Goal: Task Accomplishment & Management: Manage account settings

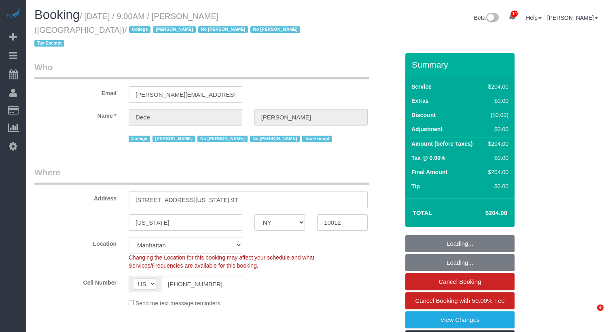
select select "NY"
select select "180"
select select "number:56"
select select "number:79"
select select "number:15"
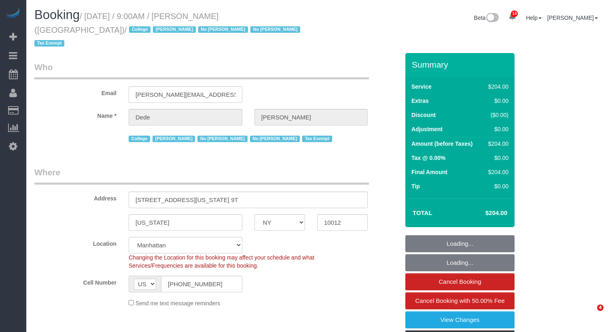
select select "number:6"
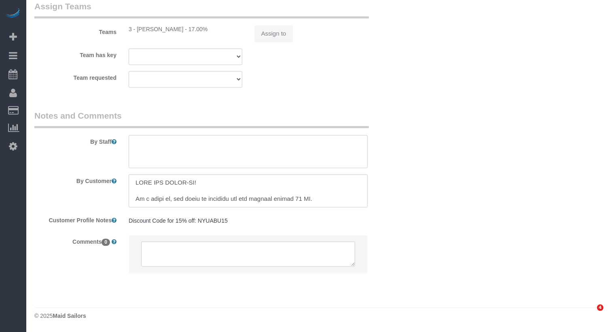
select select "object:1221"
select select "spot1"
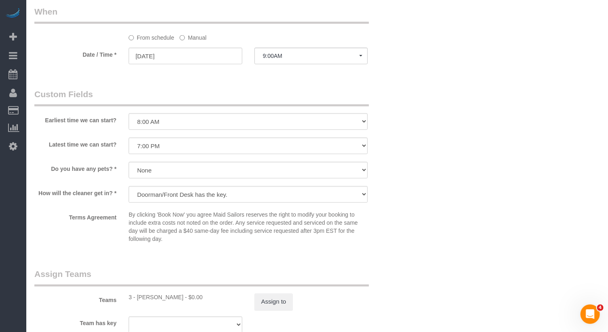
scroll to position [712, 0]
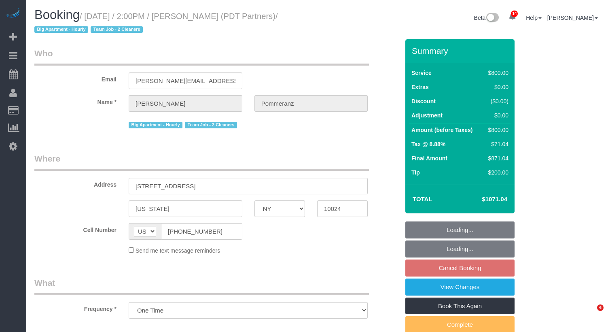
select select "NY"
select select "object:768"
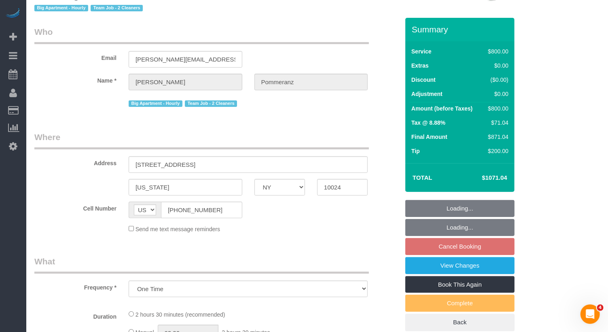
select select "4"
select select "150"
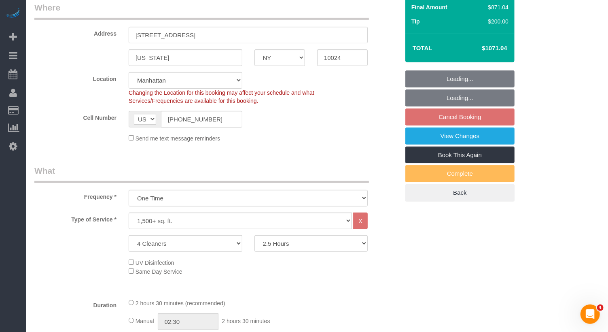
select select "string:stripe-pm_1Rdx544VGloSiKo7eMdguZrP"
select select "spot3"
select select "number:60"
select select "number:76"
select select "number:15"
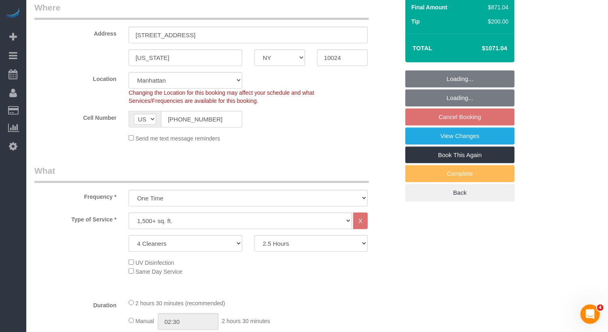
select select "number:5"
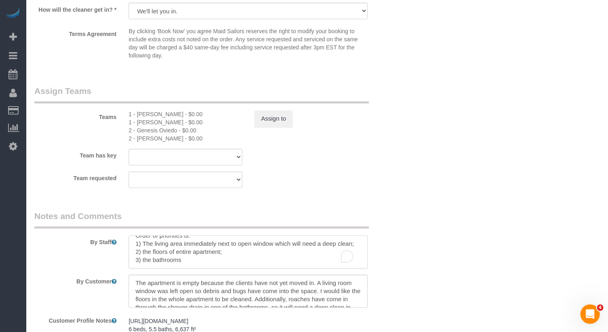
scroll to position [16, 0]
drag, startPoint x: 172, startPoint y: 245, endPoint x: 232, endPoint y: 291, distance: 74.7
click at [232, 291] on sui-booking-comments "By Staff By Customer Customer Profile Notes https://streeteasy.com/property/110…" at bounding box center [216, 299] width 365 height 179
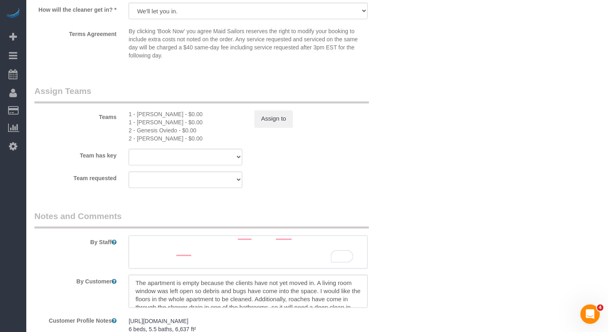
scroll to position [0, 0]
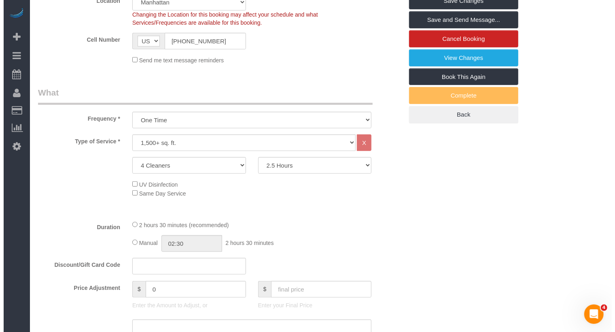
scroll to position [228, 0]
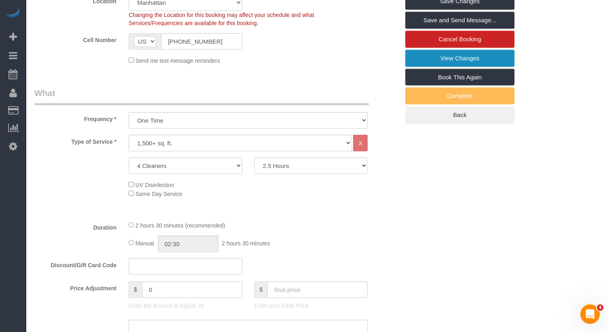
click at [475, 51] on link "View Changes" at bounding box center [459, 58] width 109 height 17
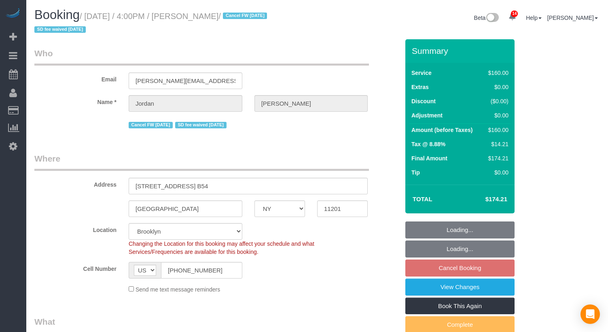
select select "NY"
select select "spot4"
select select "object:886"
select select "number:56"
select select "number:77"
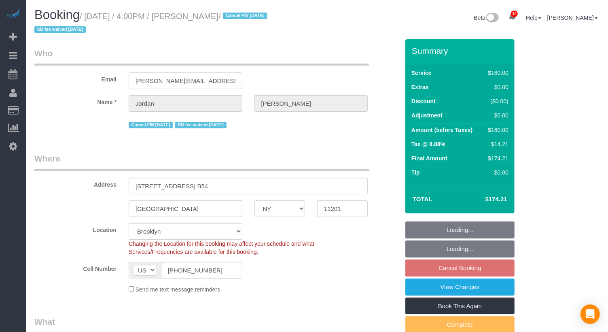
select select "number:15"
select select "number:7"
select select "object:1035"
select select "spot59"
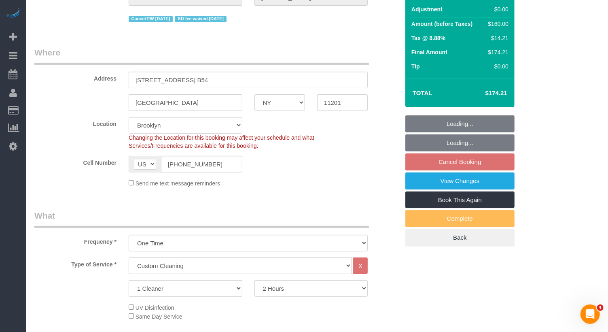
select select "string:stripe-pm_1PXPMM4VGloSiKo7cHJGEYQD"
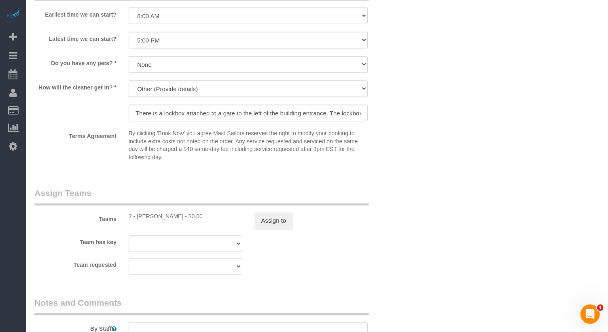
scroll to position [945, 0]
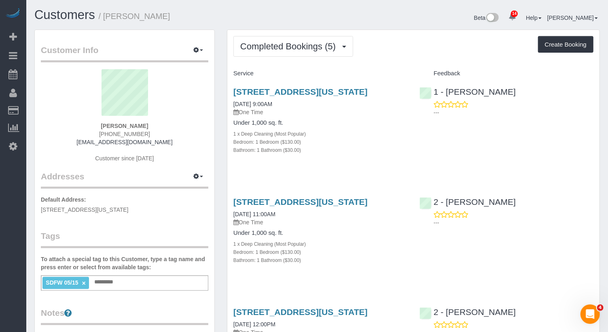
drag, startPoint x: 320, startPoint y: 78, endPoint x: 309, endPoint y: 56, distance: 25.0
click at [319, 76] on div "Service" at bounding box center [320, 74] width 186 height 14
click at [306, 50] on span "Completed Bookings (5)" at bounding box center [289, 46] width 99 height 10
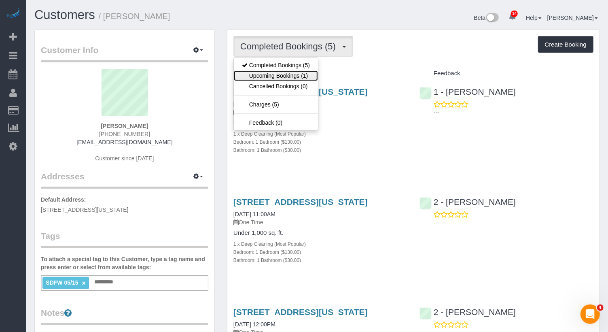
click at [300, 74] on link "Upcoming Bookings (1)" at bounding box center [276, 75] width 84 height 11
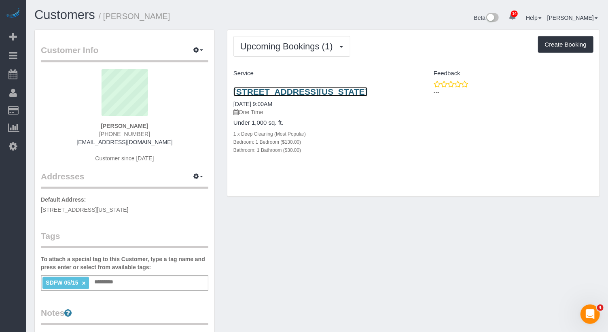
click at [306, 92] on link "[STREET_ADDRESS][US_STATE]" at bounding box center [300, 91] width 134 height 9
click at [113, 277] on input "text" at bounding box center [106, 282] width 28 height 11
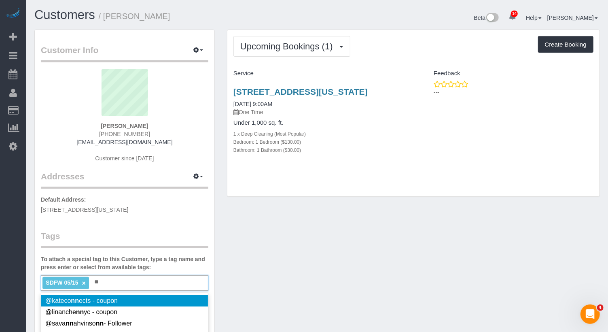
type input "*"
type input "********"
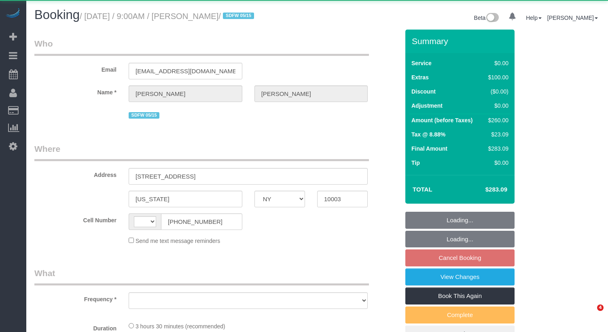
select select "NY"
select select "string:[GEOGRAPHIC_DATA]"
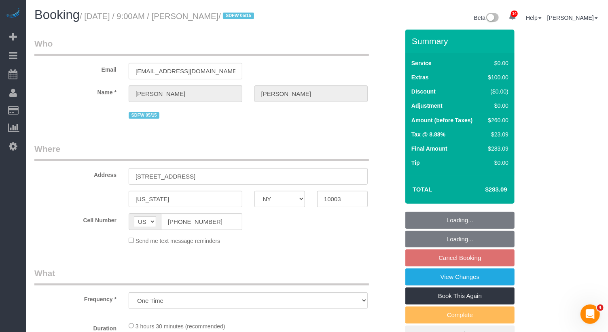
select select "object:885"
select select "1"
select select "spot2"
select select "number:89"
select select "number:90"
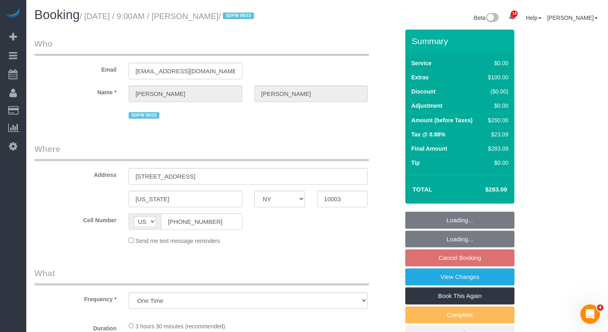
select select "number:15"
select select "number:5"
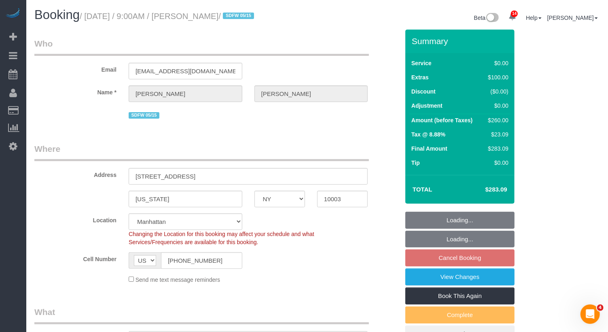
select select "string:stripe-pm_1QU7Id4VGloSiKo7vdTccFwo"
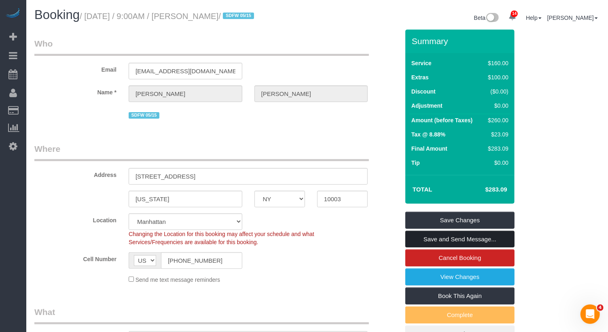
click at [429, 235] on link "Save and Send Message..." at bounding box center [459, 238] width 109 height 17
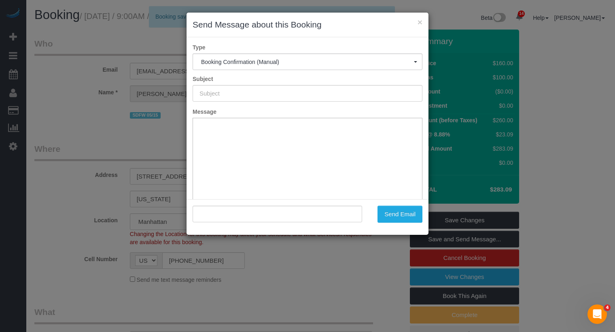
type input "Cleaning Confirmed for 09/12/2025 at 9:00am"
type input ""John Rohan" <j.rory.rohan@gmail.com>"
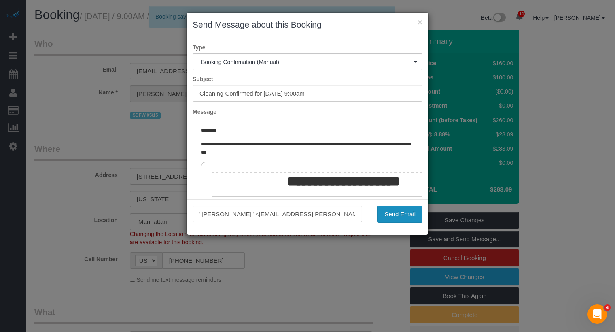
click at [393, 212] on button "Send Email" at bounding box center [399, 213] width 45 height 17
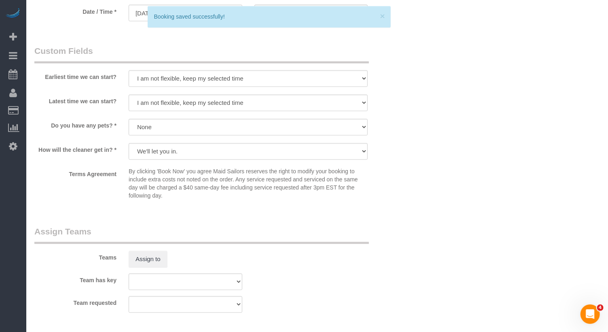
scroll to position [800, 0]
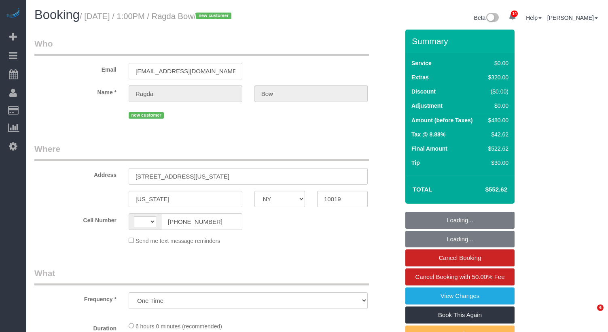
select select "NY"
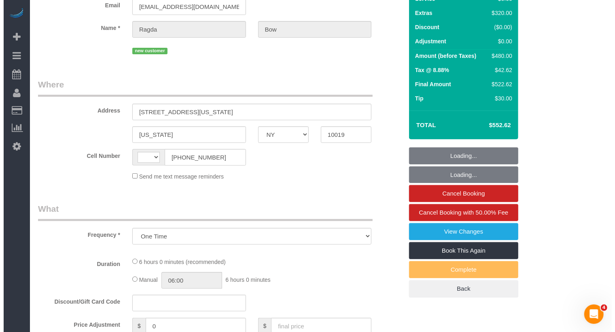
scroll to position [138, 0]
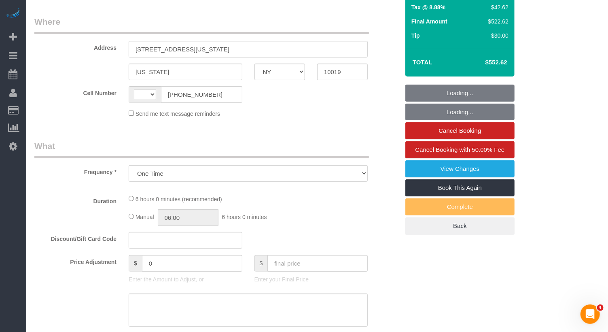
select select "object:1003"
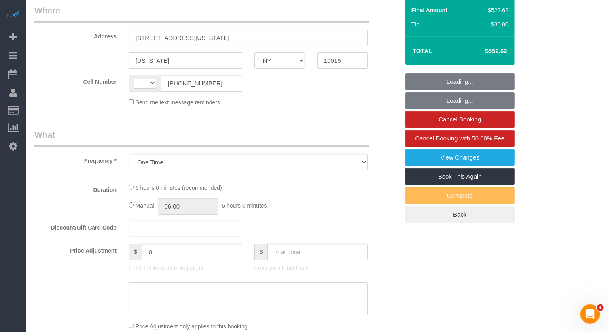
select select "string:[GEOGRAPHIC_DATA]"
select select "1"
select select "spot1"
select select "number:61"
select select "number:73"
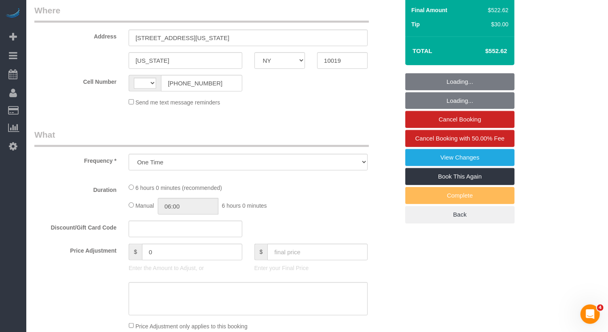
select select "number:15"
select select "number:5"
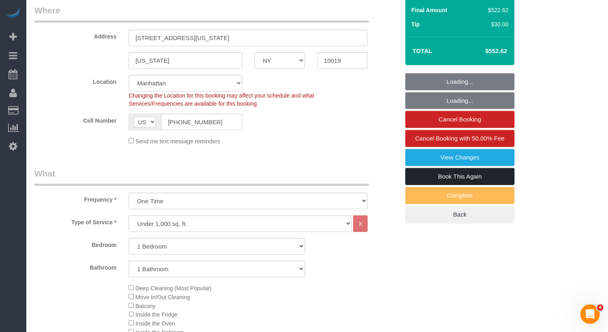
select select "string:stripe-pm_1S5RXg4VGloSiKo7kpOwOv0L"
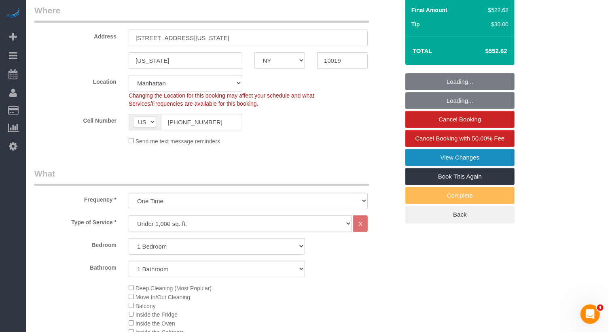
click at [457, 154] on link "View Changes" at bounding box center [459, 157] width 109 height 17
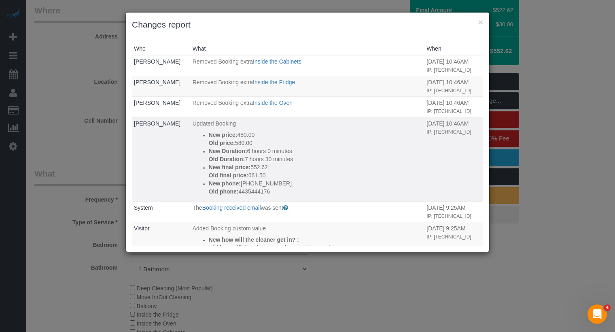
scroll to position [2, 0]
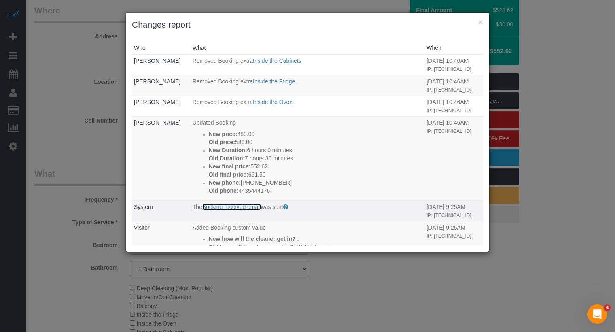
click at [241, 207] on link "Booking received email" at bounding box center [231, 206] width 59 height 6
